Goal: Task Accomplishment & Management: Complete application form

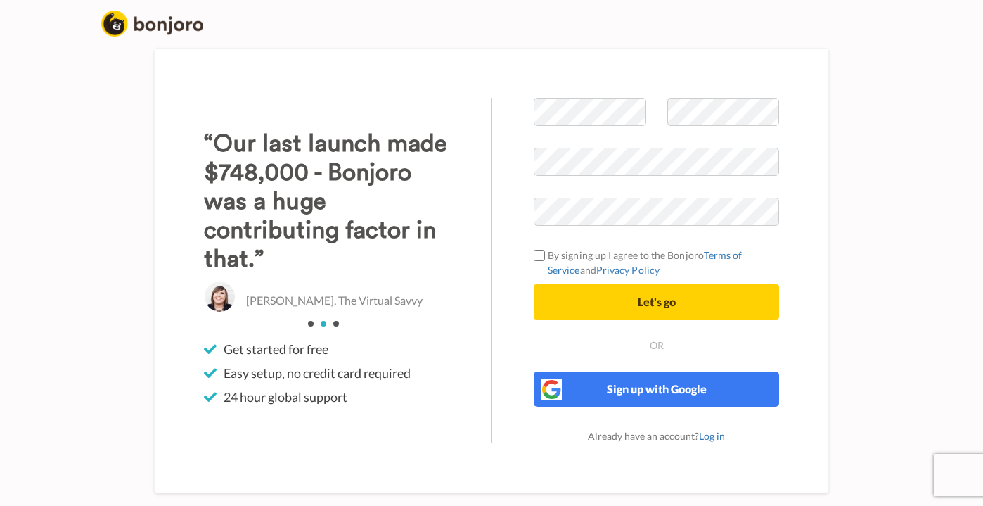
click at [544, 245] on form "By signing up I agree to the Bonjoro Terms of Service and Privacy Policy Let's …" at bounding box center [656, 209] width 245 height 222
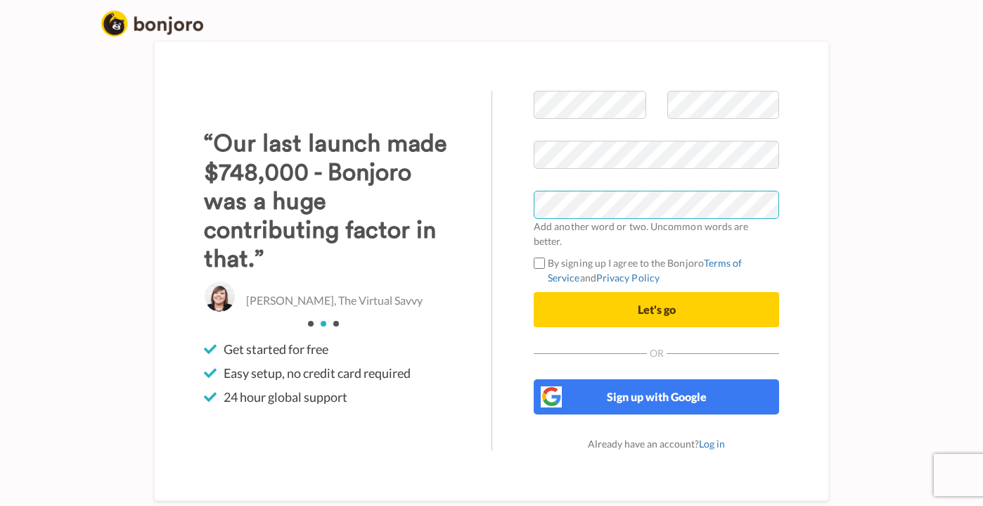
click at [528, 213] on div "Welcome to Bonjoro Add another word or two. Uncommon words are better. By signi…" at bounding box center [657, 271] width 330 height 360
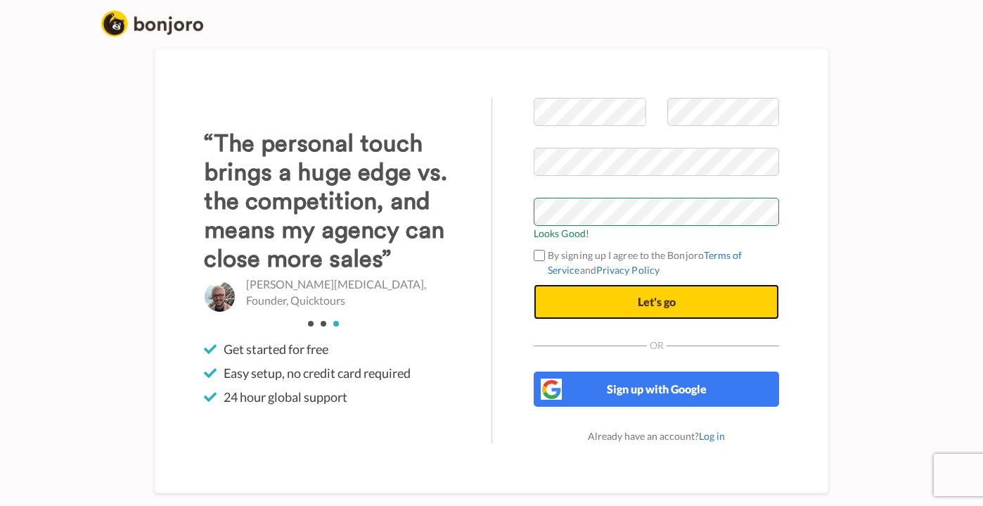
click at [615, 310] on button "Let's go" at bounding box center [656, 301] width 245 height 35
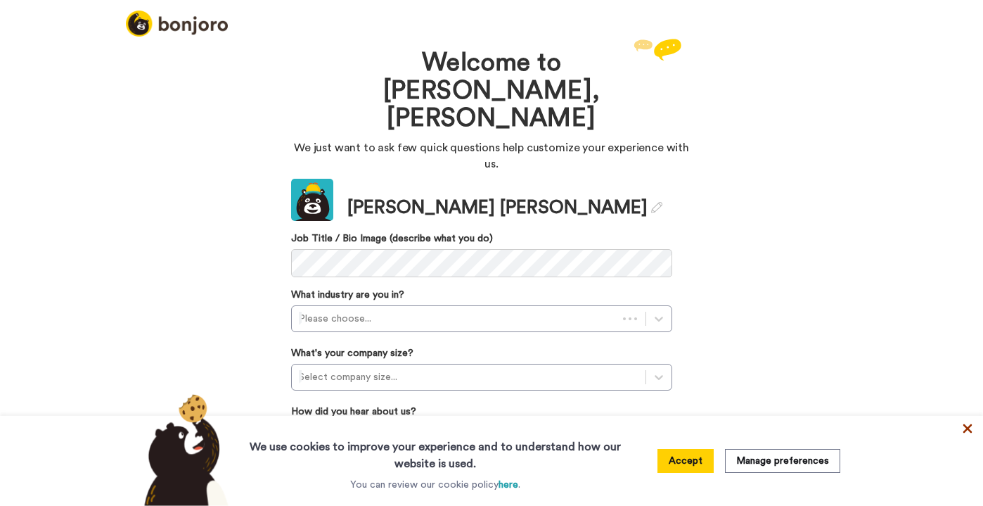
click at [963, 433] on icon at bounding box center [968, 428] width 14 height 14
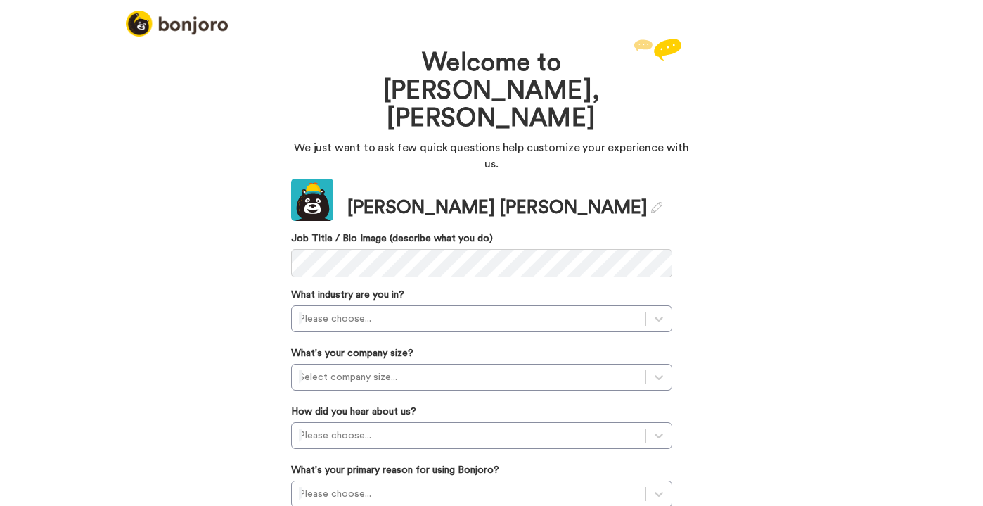
scroll to position [40, 0]
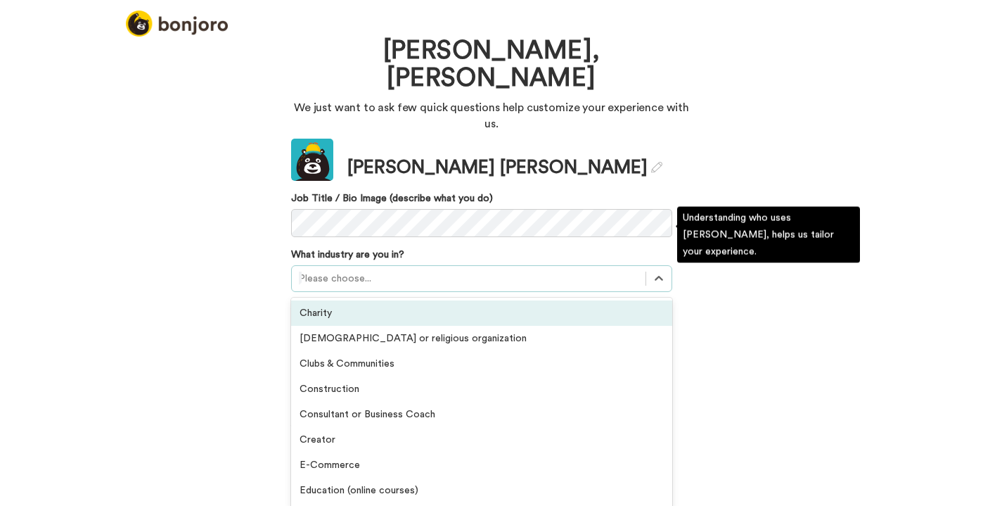
click at [582, 270] on div at bounding box center [469, 278] width 340 height 17
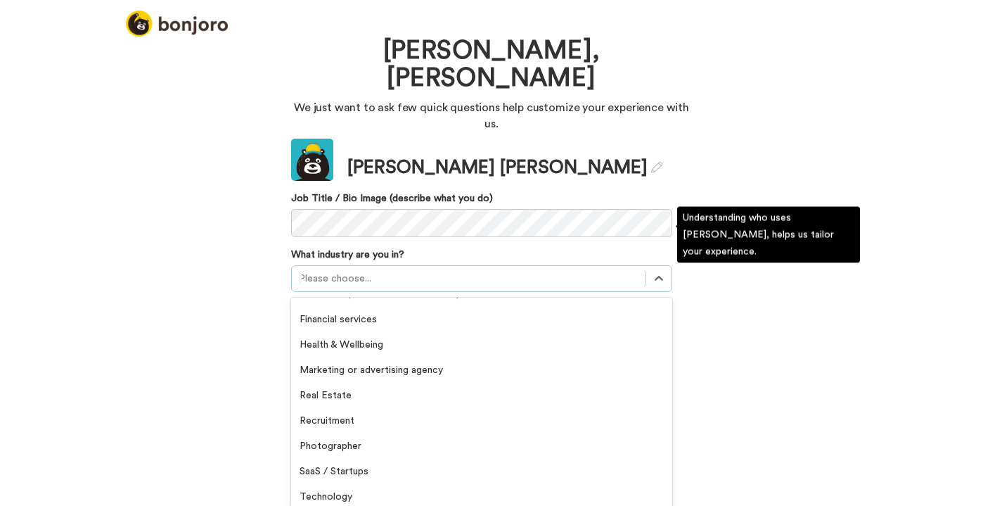
scroll to position [326, 0]
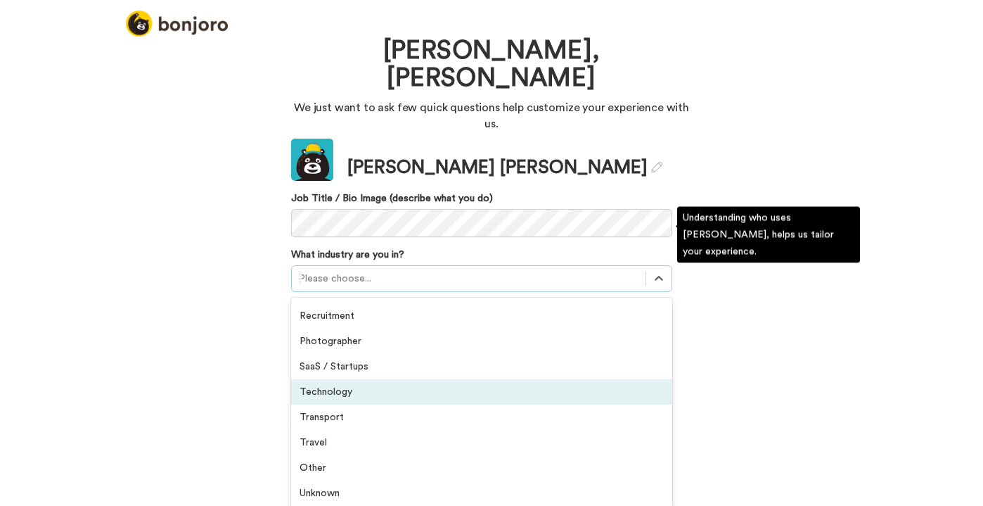
click at [571, 379] on div "Technology" at bounding box center [481, 391] width 381 height 25
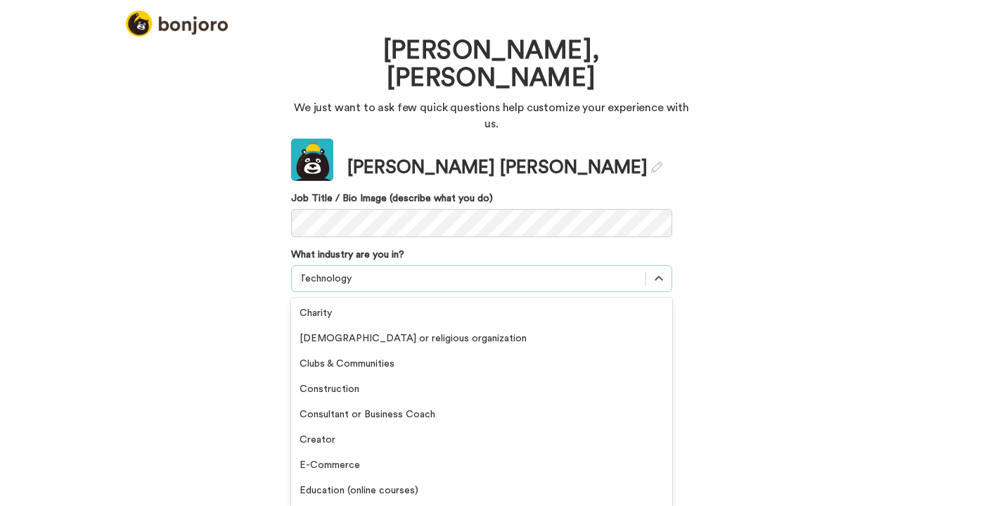
click at [514, 270] on div at bounding box center [469, 278] width 340 height 17
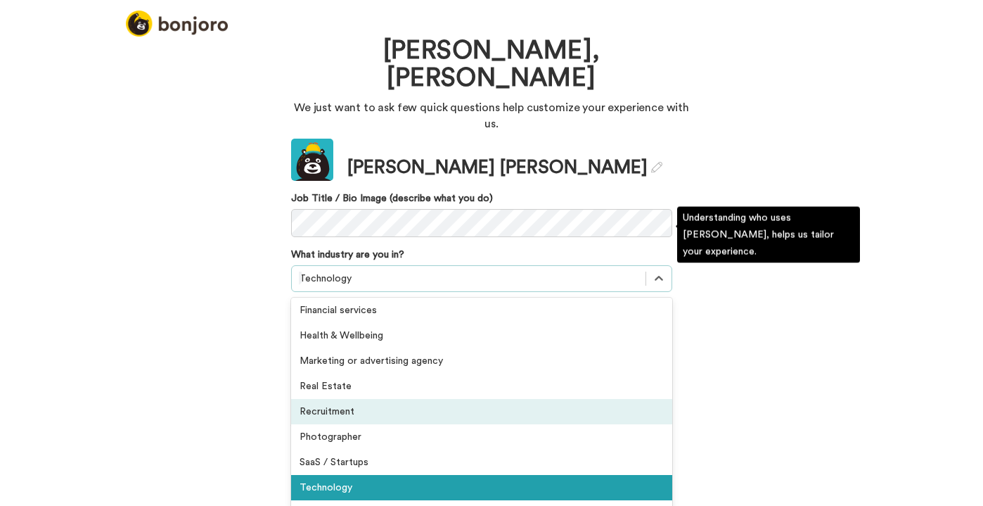
scroll to position [282, 0]
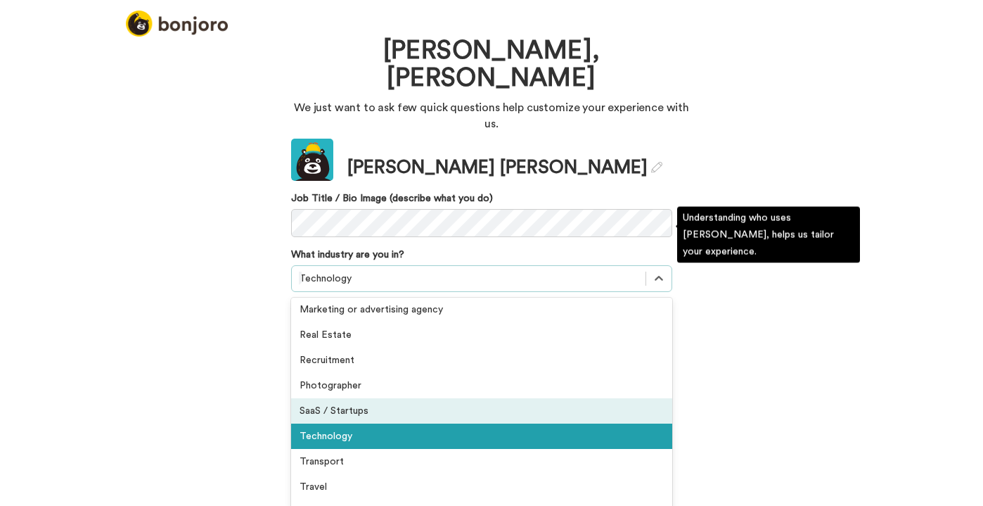
click at [527, 398] on div "SaaS / Startups" at bounding box center [481, 410] width 381 height 25
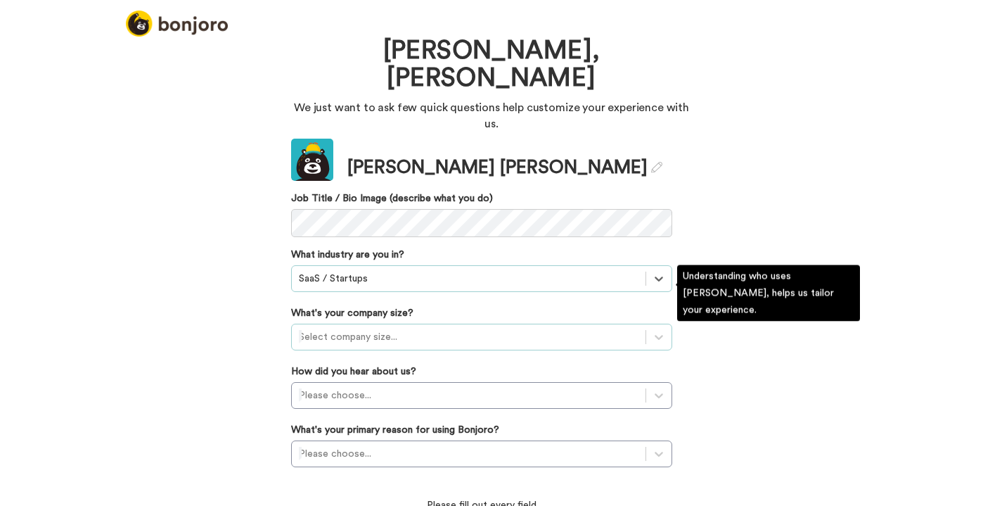
click at [482, 328] on div at bounding box center [469, 336] width 340 height 17
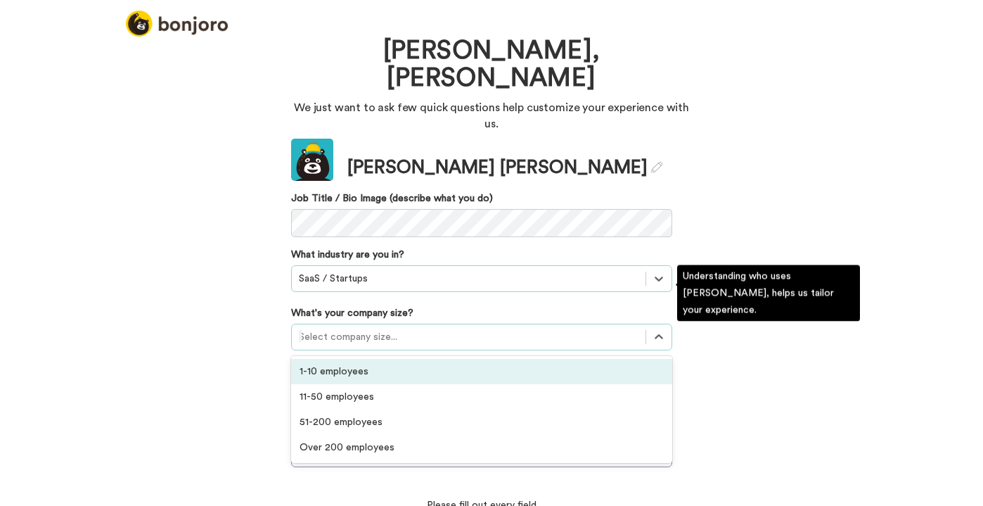
click at [480, 359] on div "1-10 employees" at bounding box center [481, 371] width 381 height 25
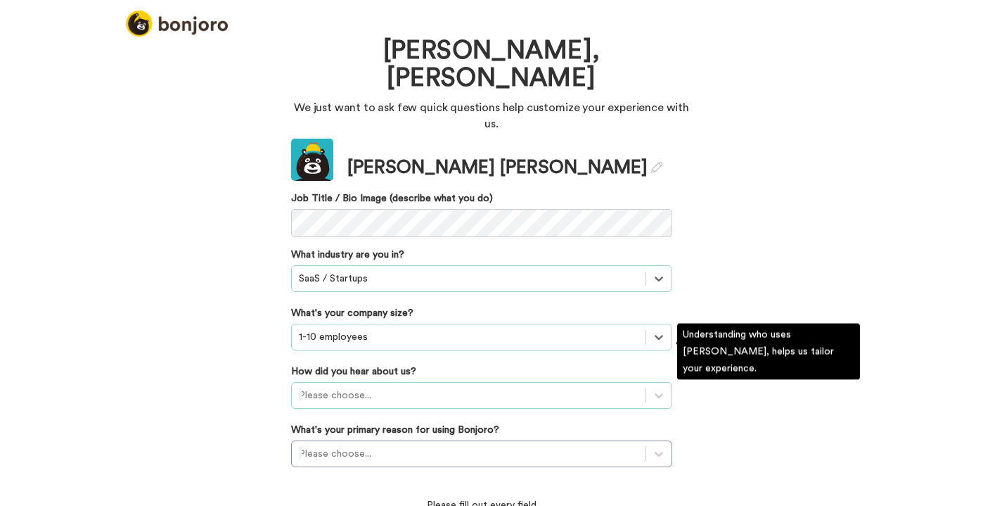
click at [480, 382] on div "Please choose..." at bounding box center [481, 395] width 381 height 27
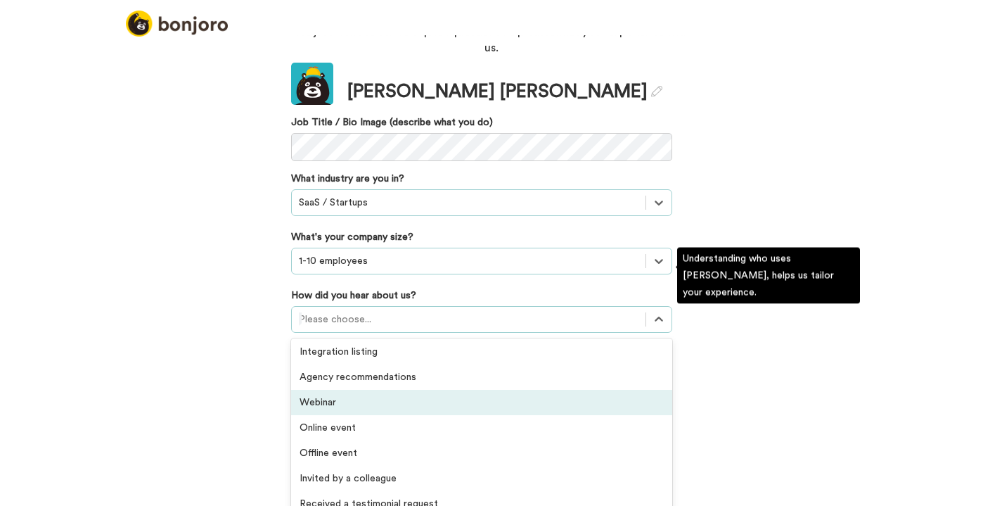
scroll to position [301, 0]
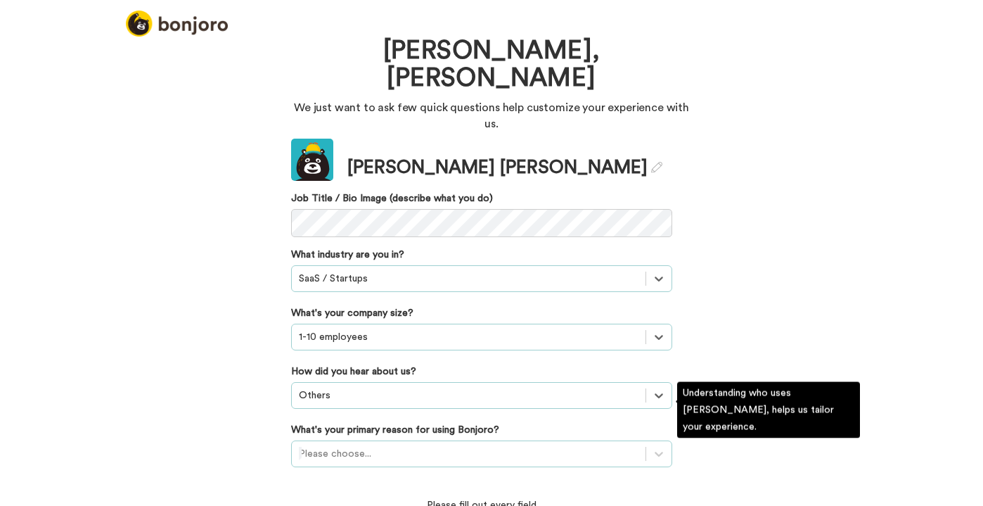
scroll to position [121, 0]
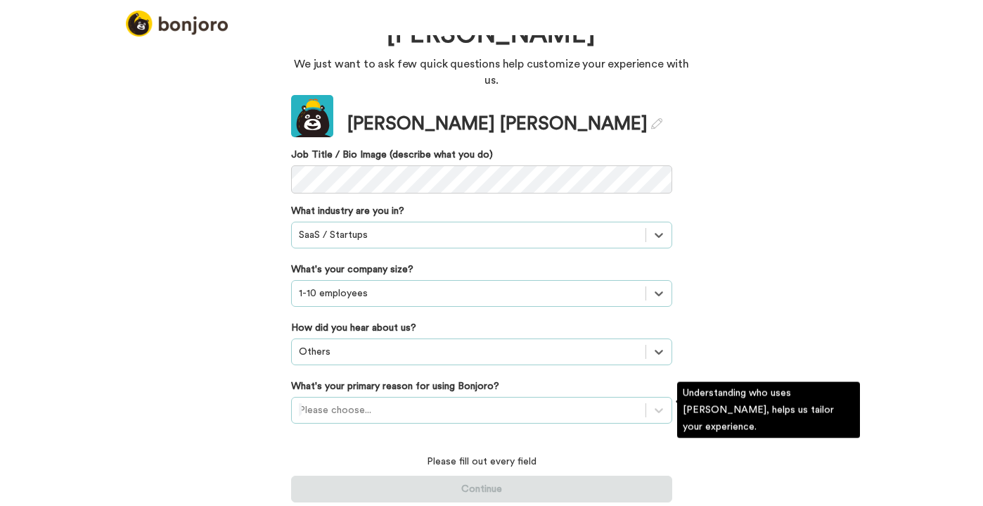
click at [333, 406] on div "Please choose..." at bounding box center [481, 410] width 381 height 27
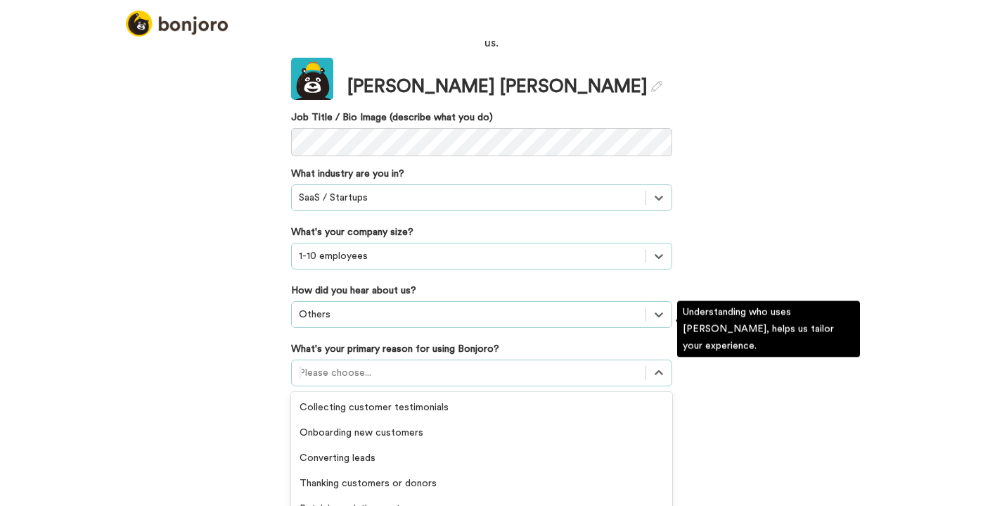
click at [253, 457] on div "Welcome to Bonjoro, Catarina We just want to ask few quick questions help custo…" at bounding box center [491, 270] width 983 height 470
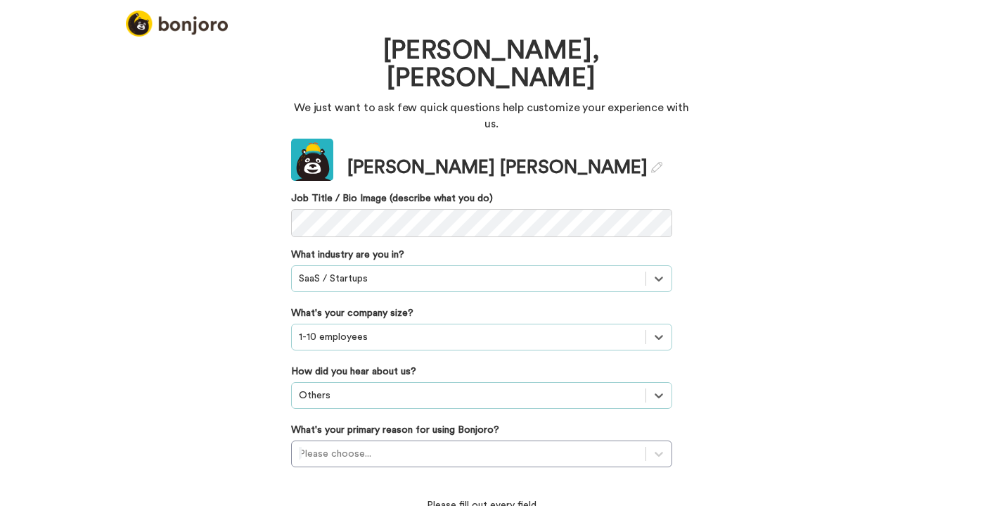
click at [172, 248] on div "Welcome to Bonjoro, Catarina We just want to ask few quick questions help custo…" at bounding box center [491, 270] width 983 height 470
click at [397, 440] on div "Please choose..." at bounding box center [481, 453] width 381 height 27
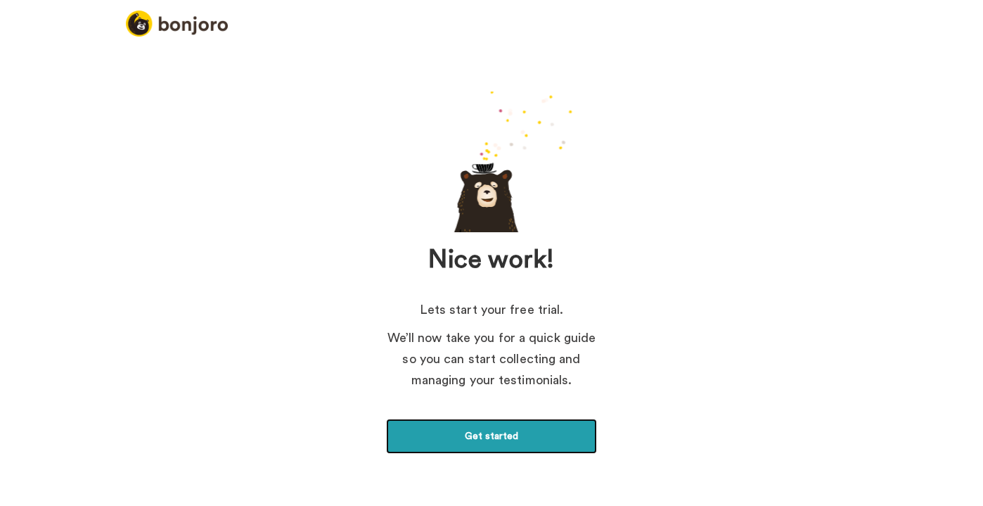
click at [443, 438] on link "Get started" at bounding box center [491, 435] width 211 height 35
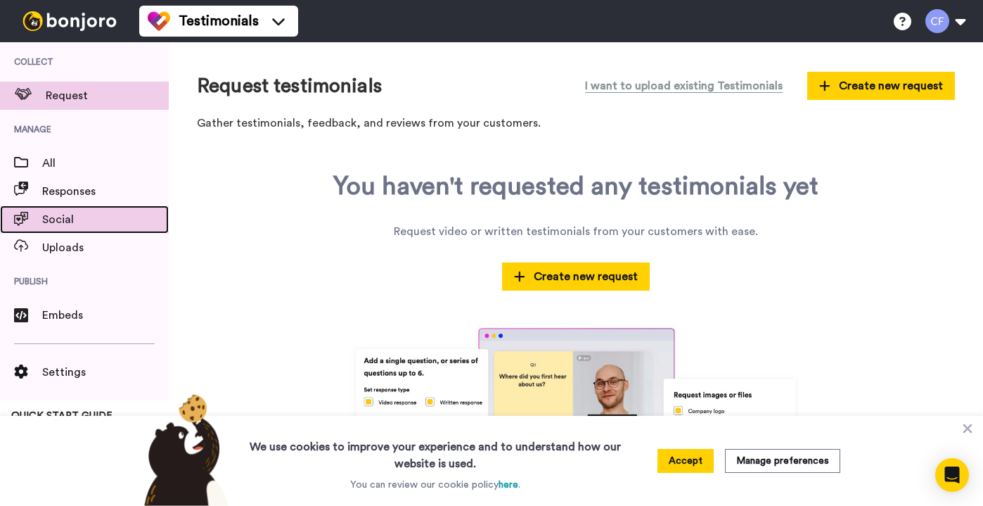
click at [65, 217] on span "Social" at bounding box center [105, 219] width 127 height 17
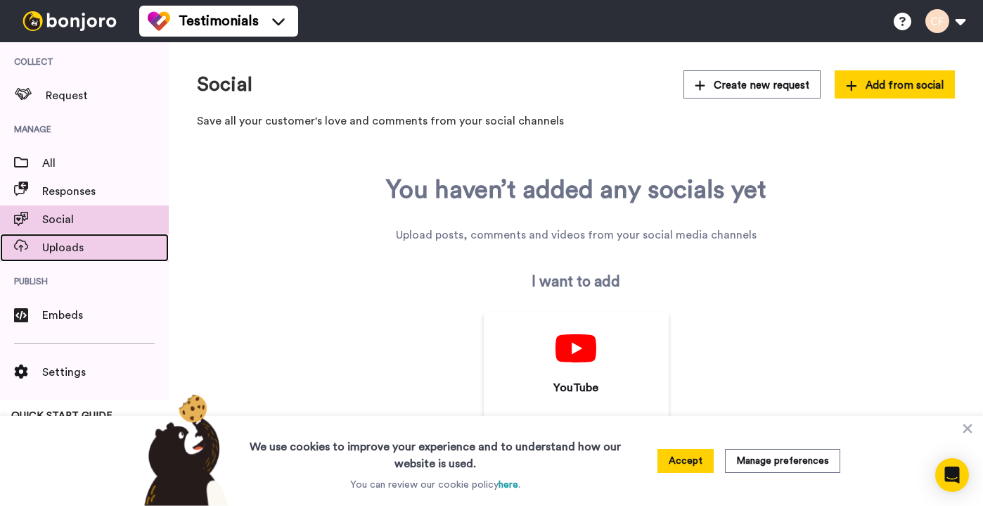
click at [95, 258] on div "Uploads" at bounding box center [84, 247] width 169 height 28
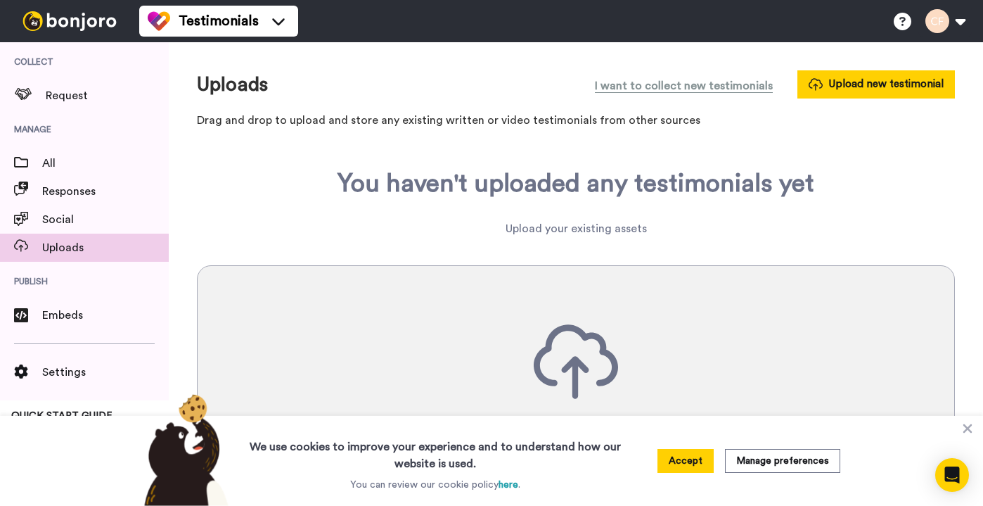
scroll to position [69, 0]
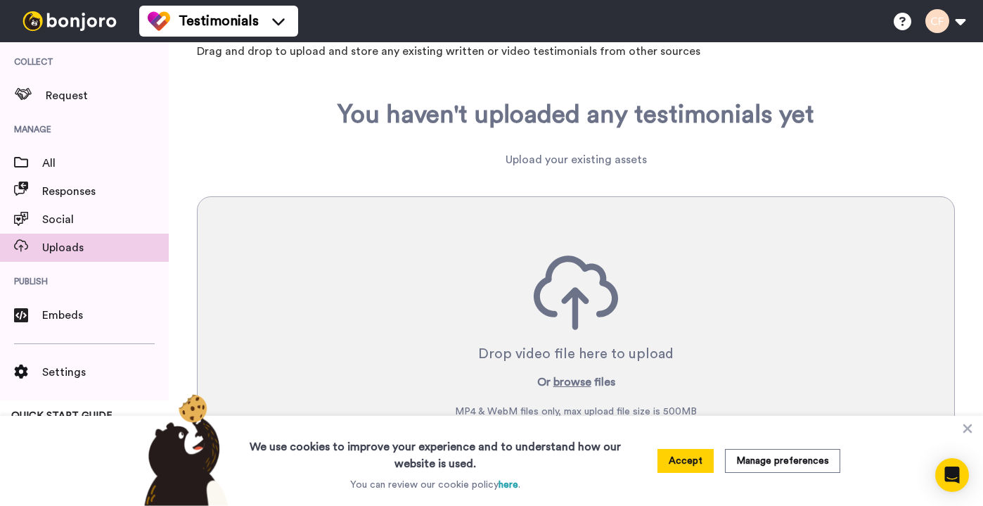
click at [566, 333] on div "Drop video file here to upload Or browse files MP4 & WebM files only, max uploa…" at bounding box center [576, 336] width 758 height 281
click at [568, 376] on button "browse" at bounding box center [572, 381] width 38 height 17
